Goal: Navigation & Orientation: Find specific page/section

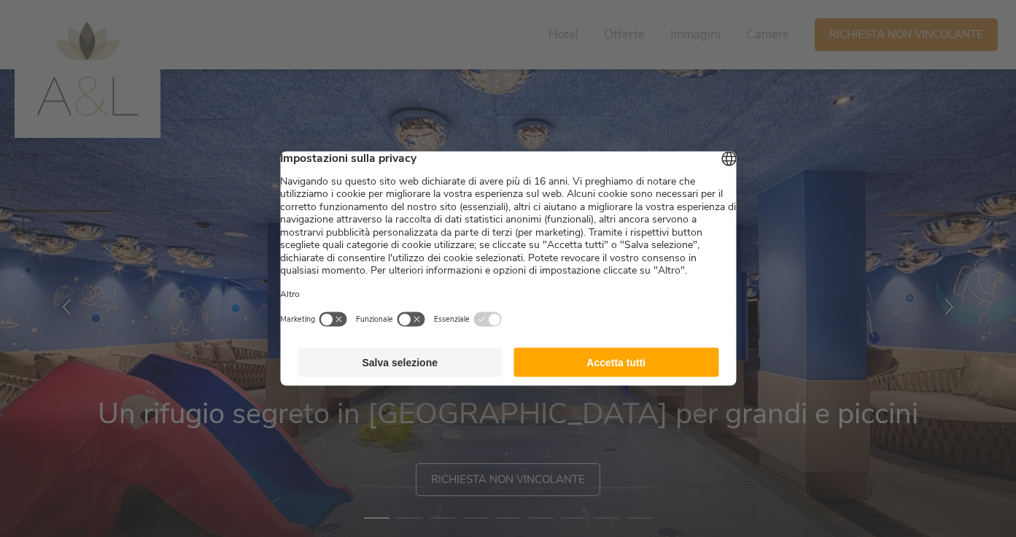
click at [561, 377] on button "Accetta tutti" at bounding box center [616, 362] width 205 height 29
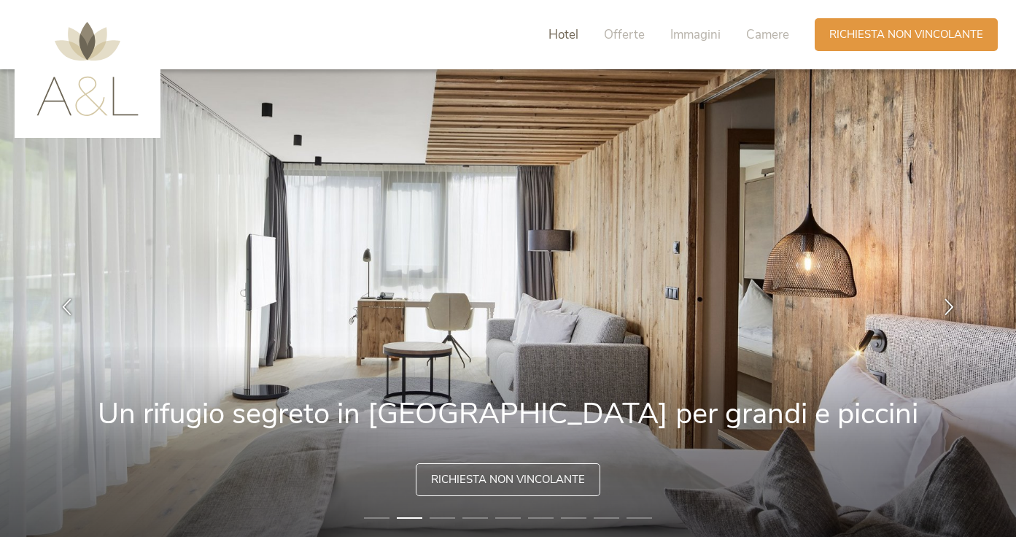
click at [562, 34] on span "Hotel" at bounding box center [563, 34] width 30 height 17
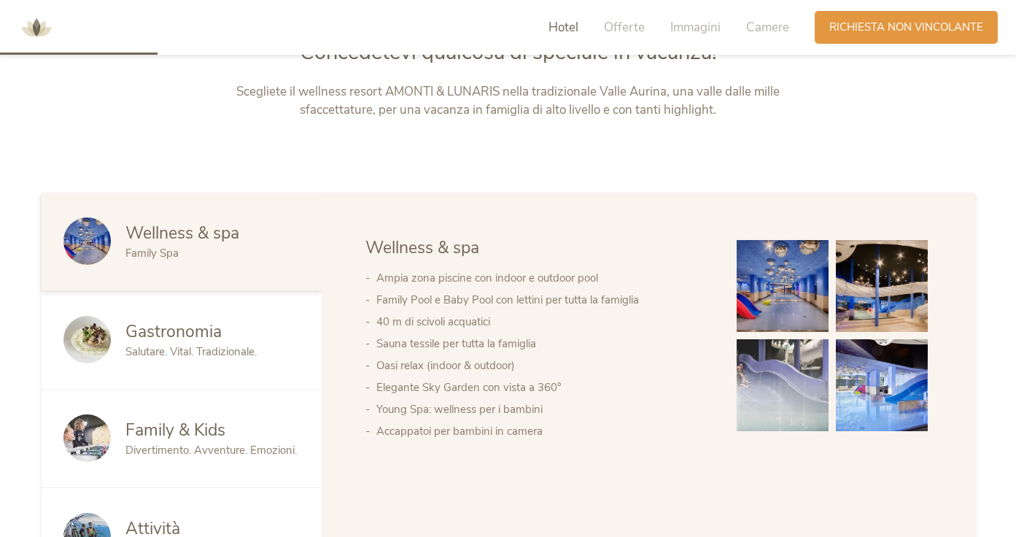
scroll to position [667, 0]
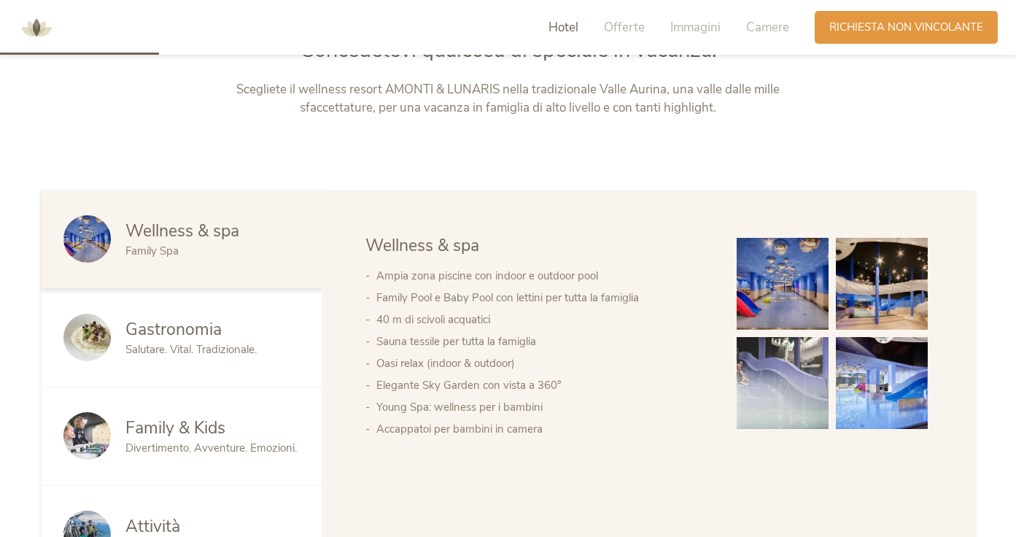
click at [222, 440] on span "Divertimento. Avventure. Emozioni." at bounding box center [210, 447] width 171 height 15
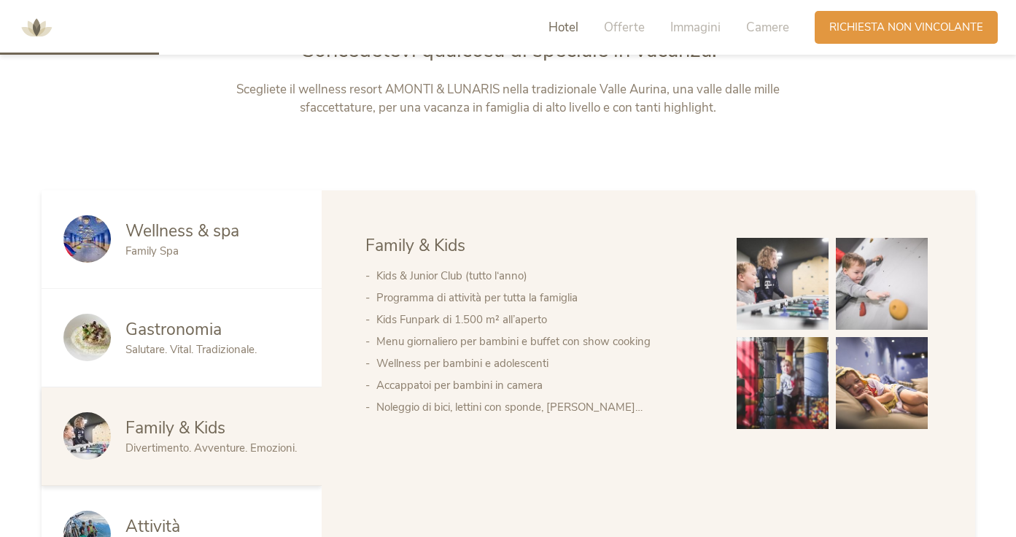
click at [774, 267] on img at bounding box center [782, 284] width 92 height 92
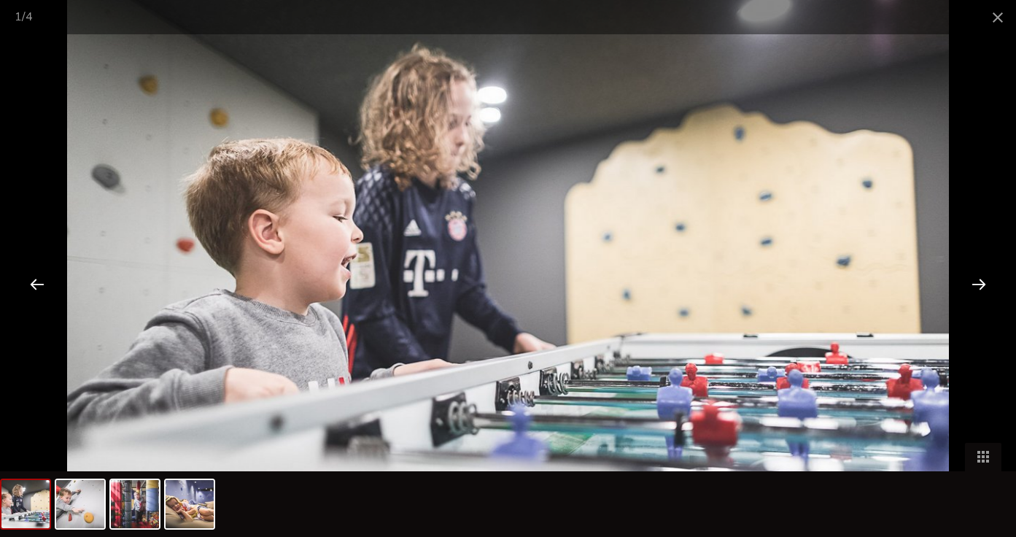
click at [976, 286] on div at bounding box center [978, 283] width 45 height 45
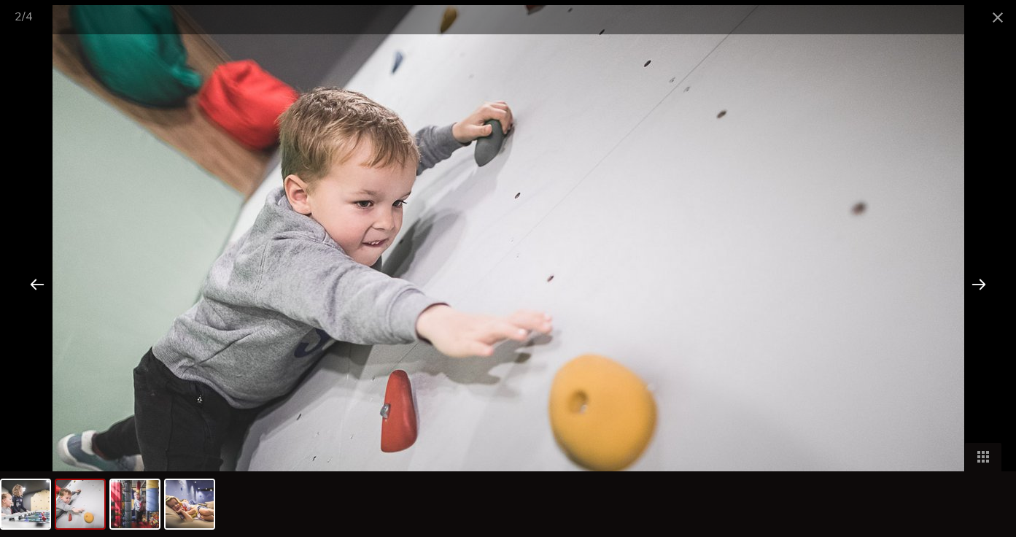
click at [976, 286] on div at bounding box center [978, 283] width 45 height 45
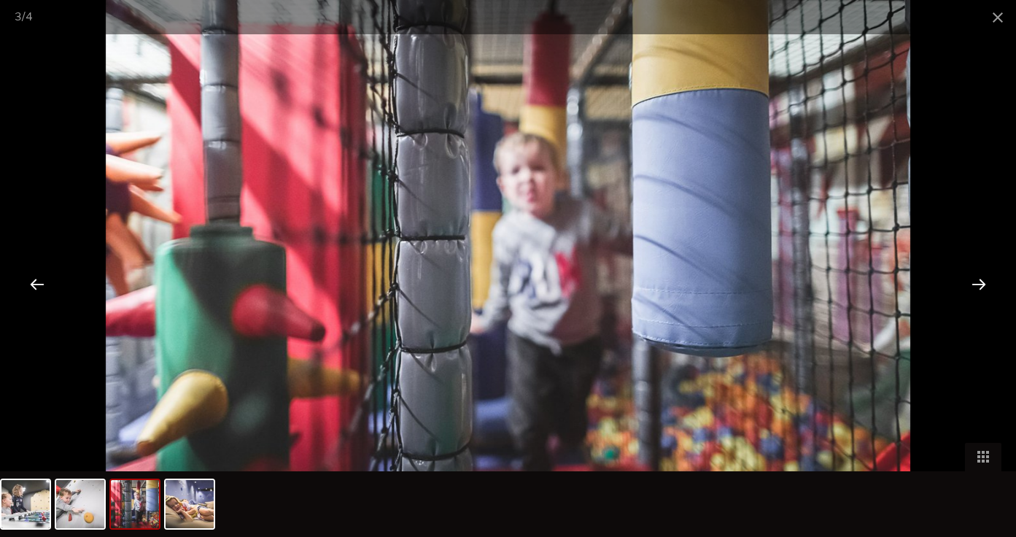
click at [976, 286] on div at bounding box center [978, 283] width 45 height 45
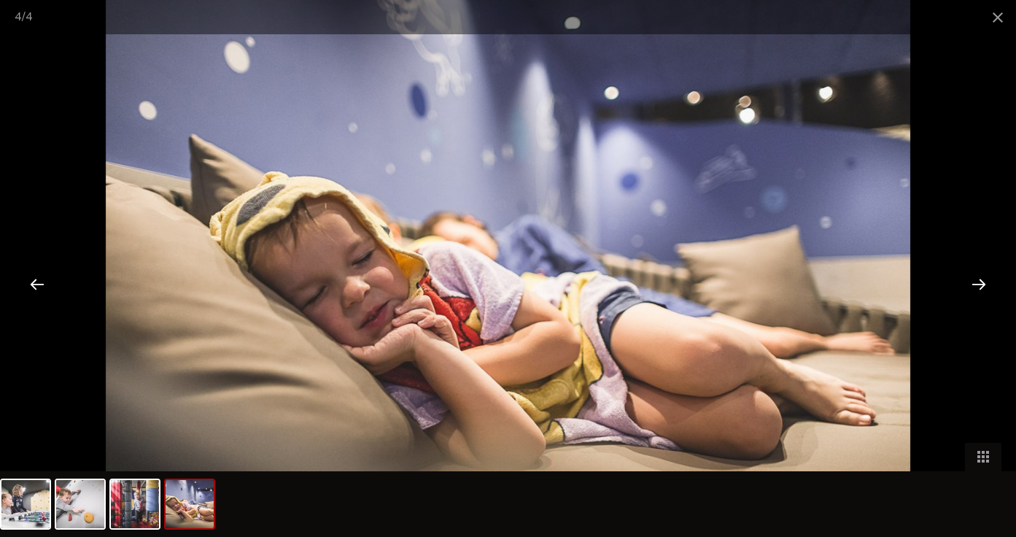
click at [976, 286] on div at bounding box center [978, 283] width 45 height 45
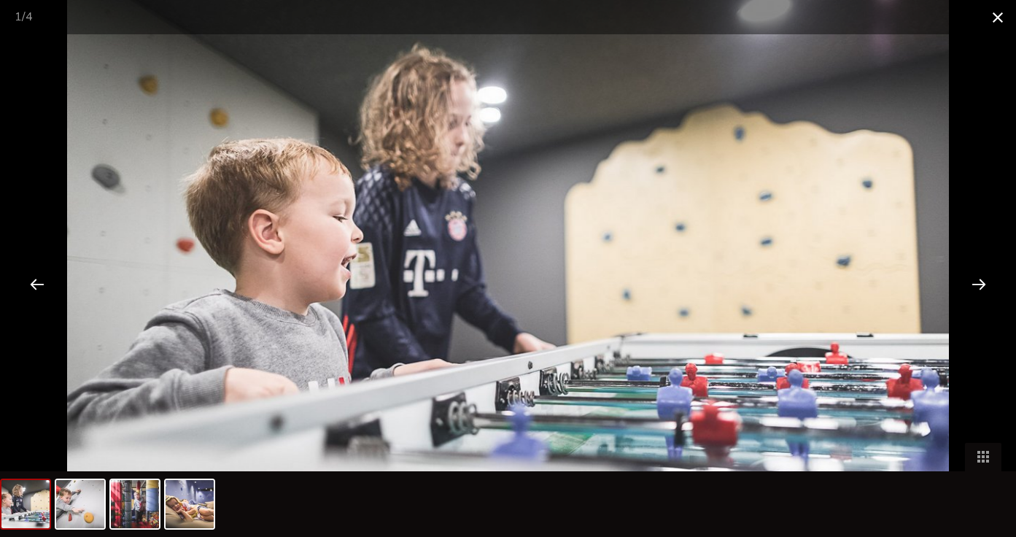
click at [997, 22] on span at bounding box center [997, 17] width 36 height 34
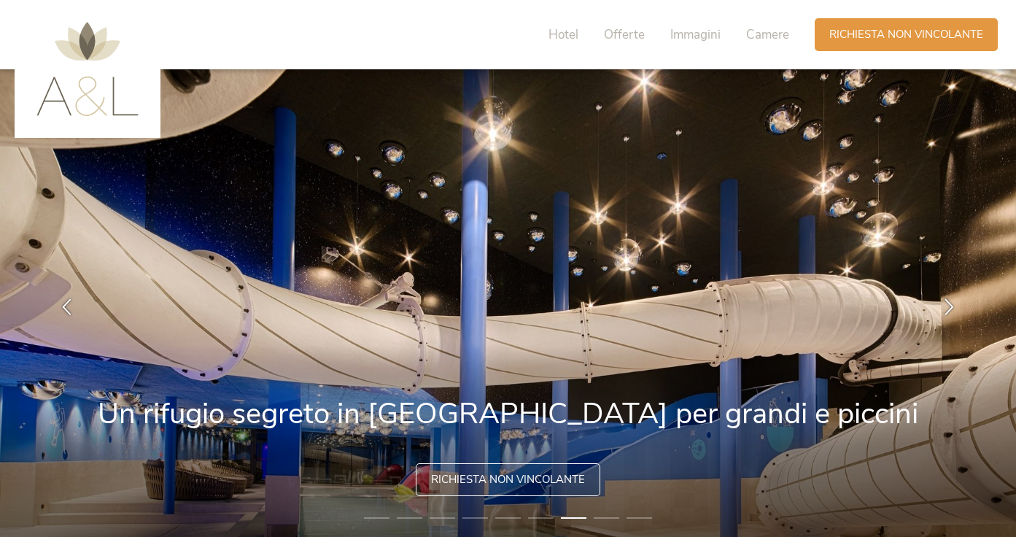
scroll to position [0, 0]
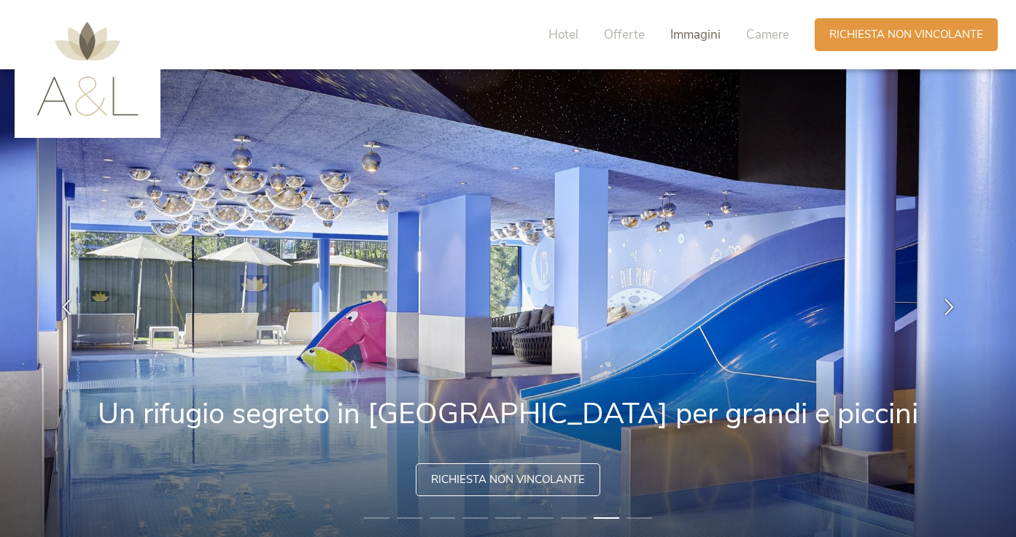
click at [691, 31] on span "Immagini" at bounding box center [695, 34] width 50 height 17
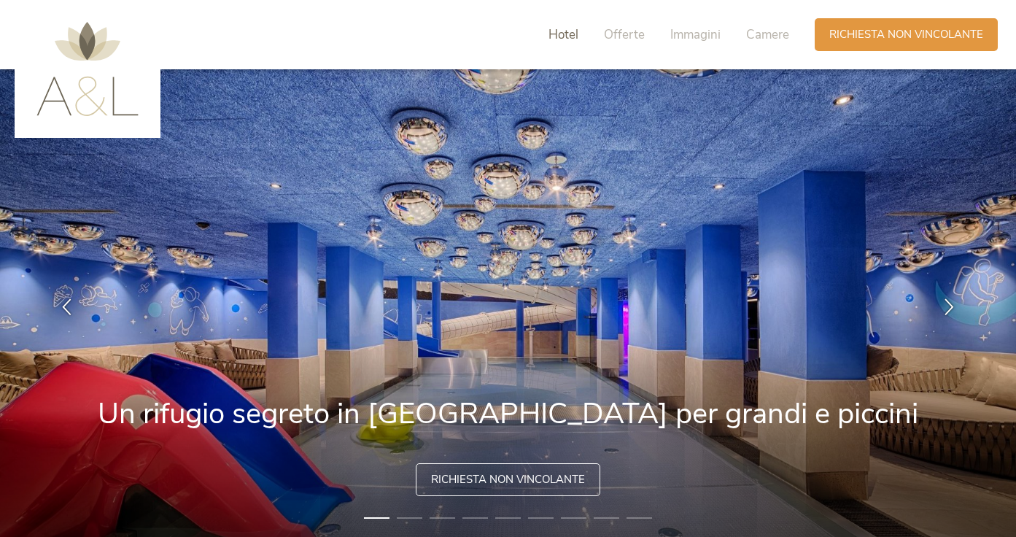
click at [560, 26] on span "Hotel" at bounding box center [563, 34] width 30 height 17
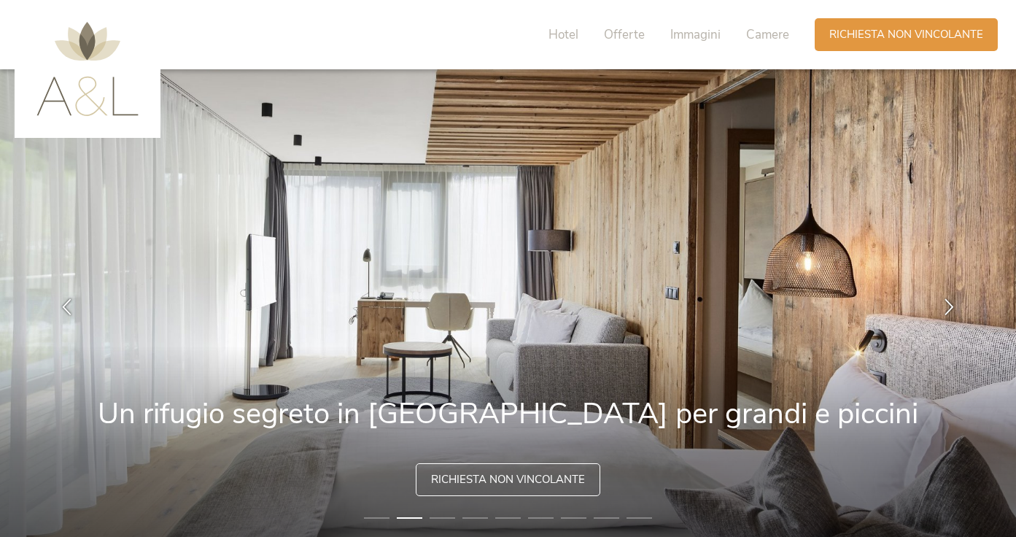
click at [77, 101] on img at bounding box center [87, 69] width 102 height 94
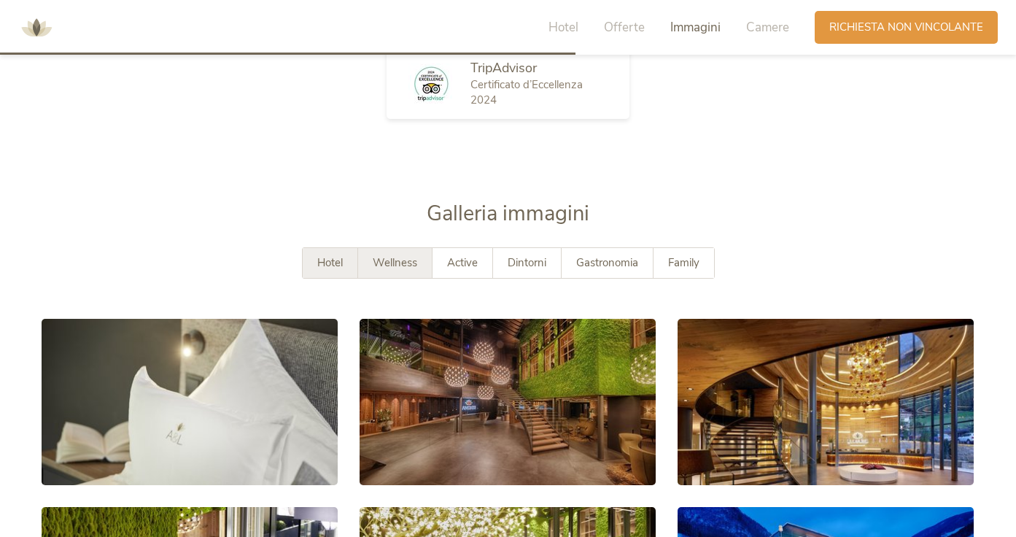
scroll to position [2419, 0]
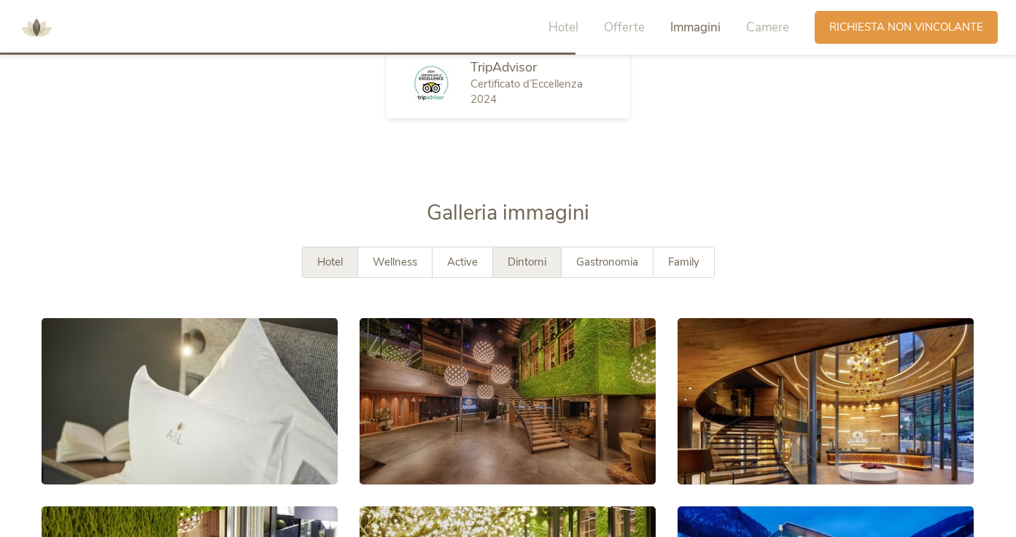
click at [513, 258] on span "Dintorni" at bounding box center [526, 261] width 39 height 15
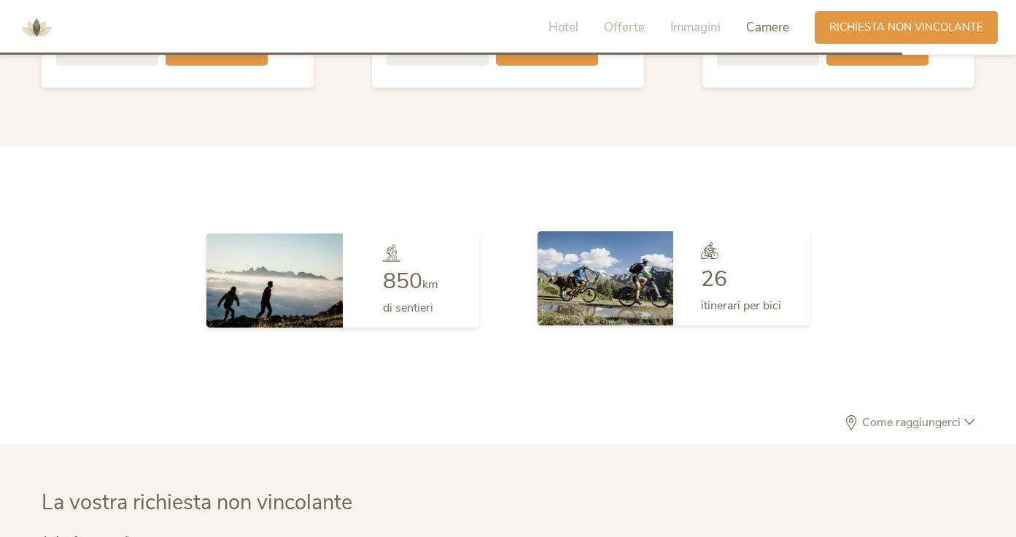
scroll to position [3791, 0]
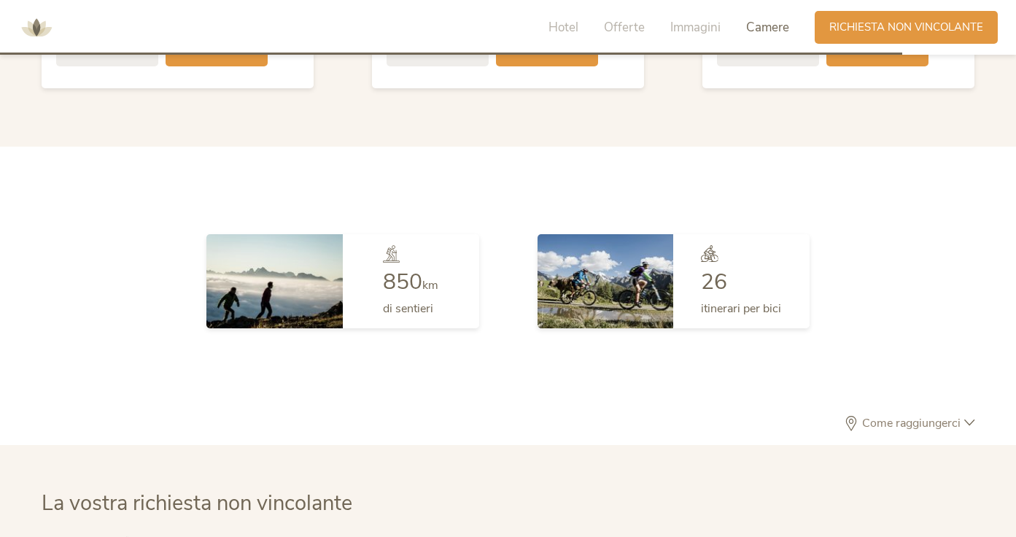
click at [879, 422] on span "Come raggiungerci" at bounding box center [911, 423] width 106 height 12
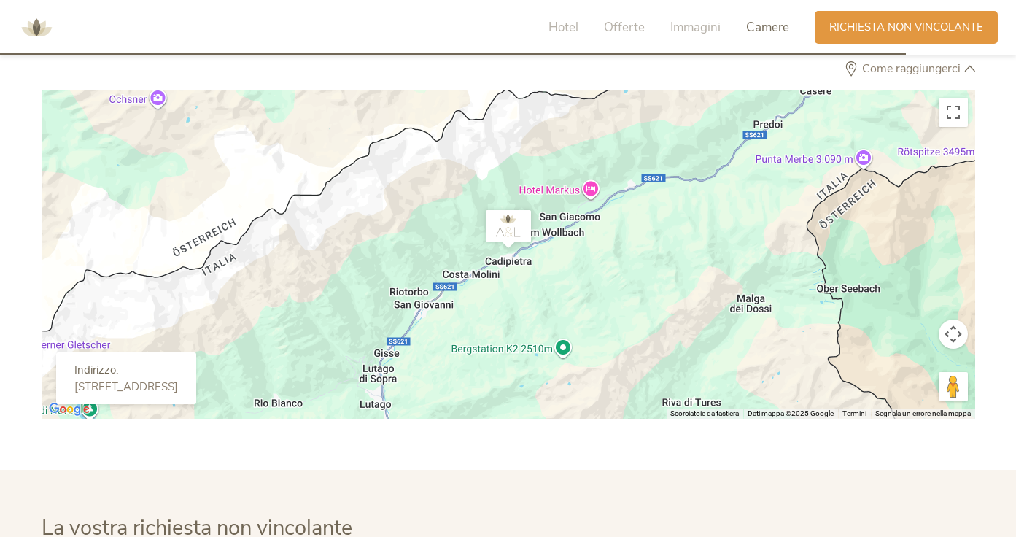
scroll to position [4146, 0]
click at [602, 312] on div "Per navigare, premi i tasti Freccia." at bounding box center [508, 254] width 933 height 328
